Goal: Check status: Check status

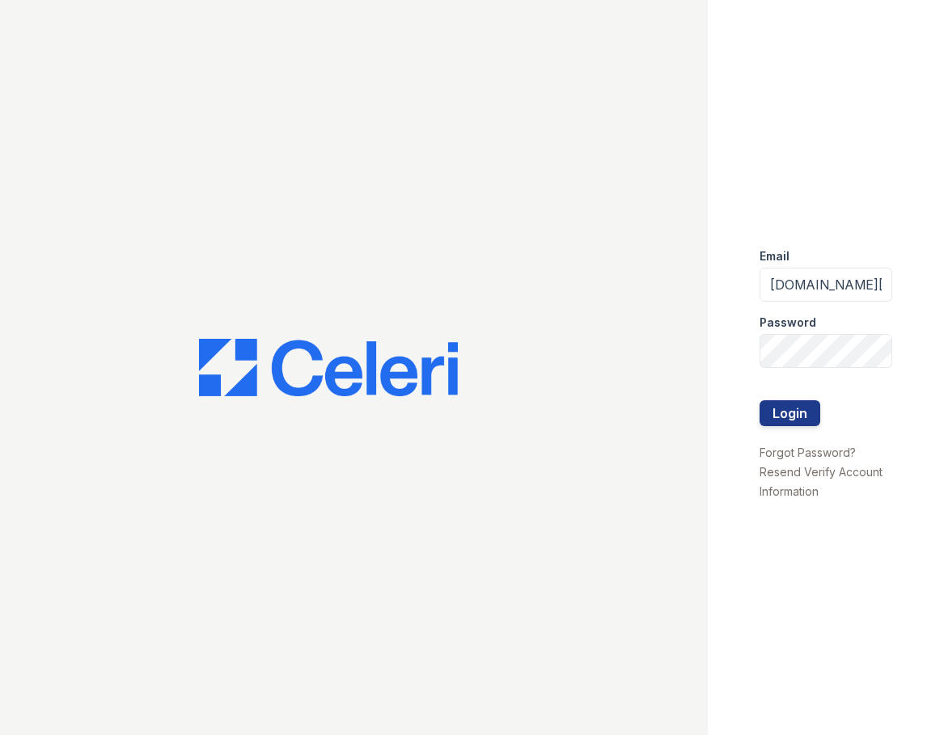
click at [804, 404] on button "Login" at bounding box center [789, 413] width 61 height 26
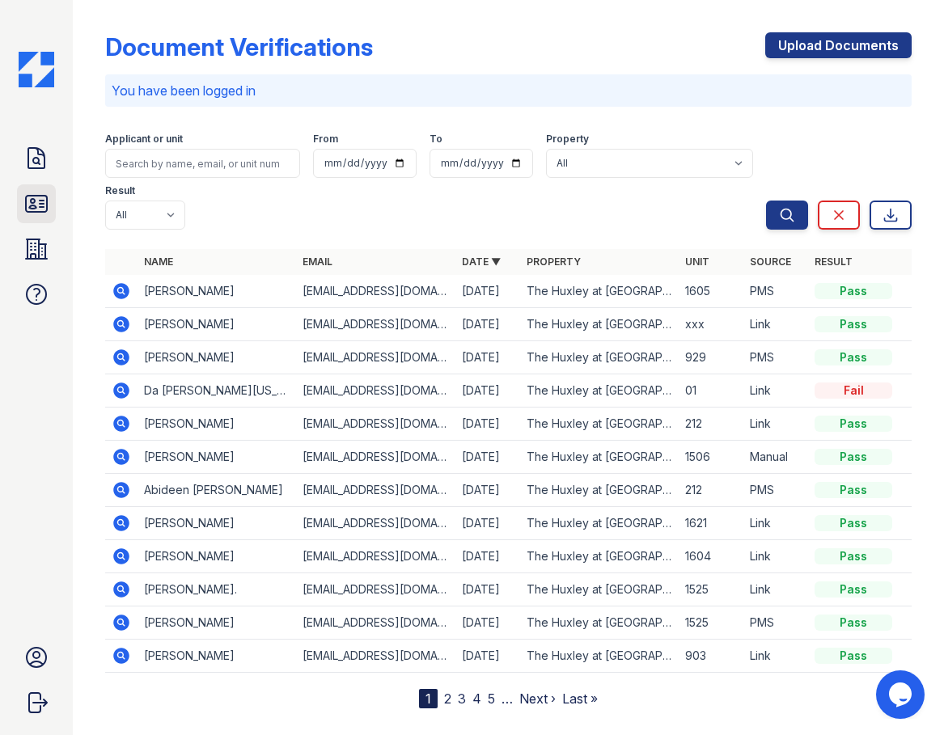
click at [36, 193] on icon at bounding box center [36, 204] width 26 height 26
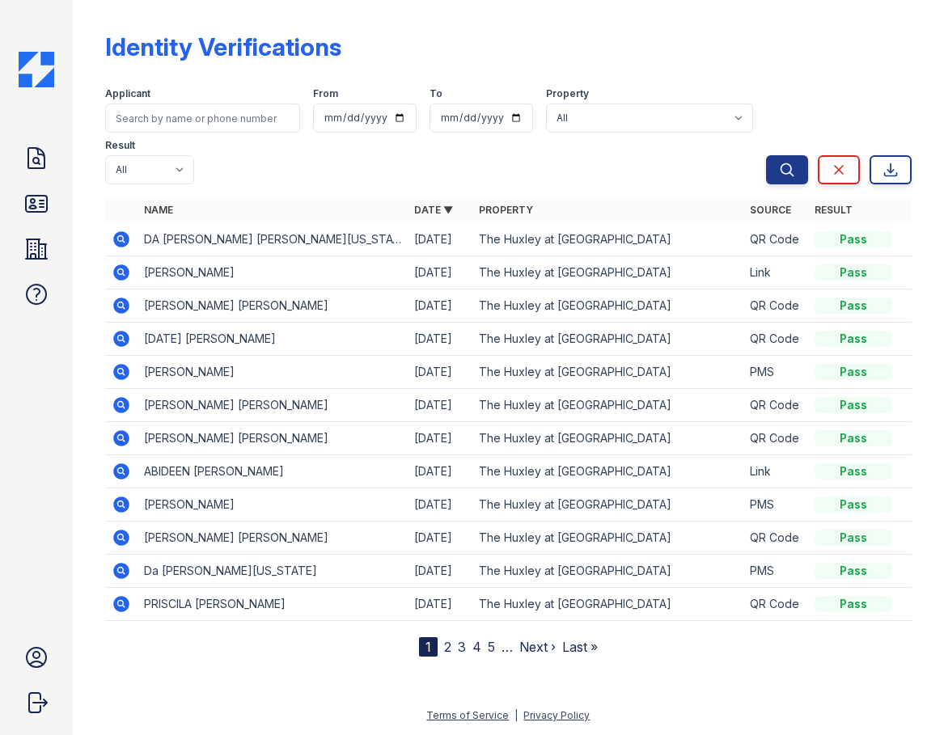
click at [125, 235] on icon at bounding box center [121, 239] width 16 height 16
